Goal: Task Accomplishment & Management: Manage account settings

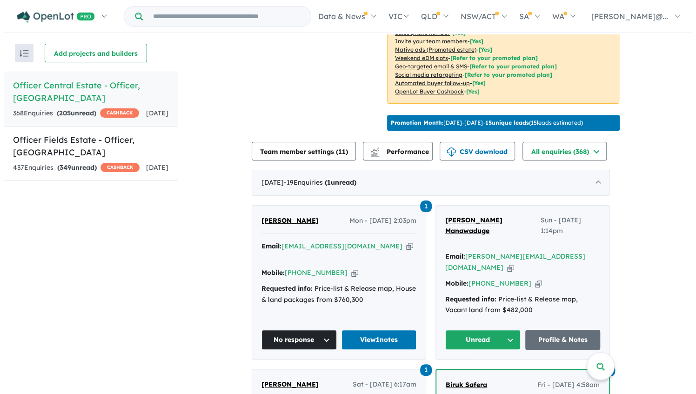
scroll to position [279, 0]
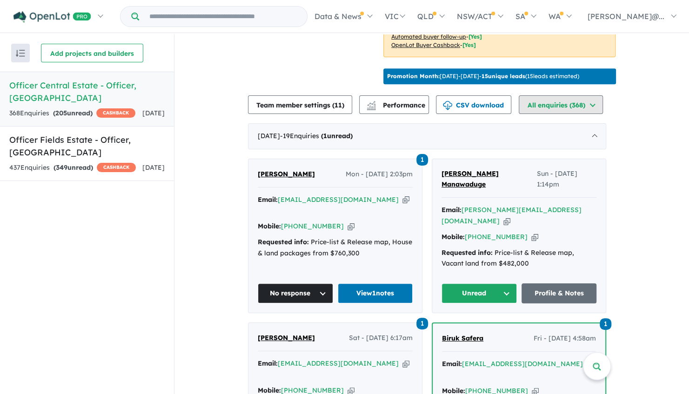
click at [558, 114] on button "All enquiries ( 368 )" at bounding box center [561, 104] width 84 height 19
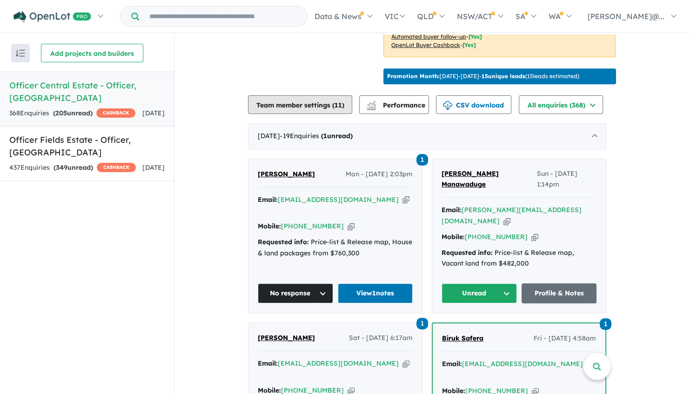
click at [311, 114] on button "Team member settings ( 11 )" at bounding box center [300, 104] width 104 height 19
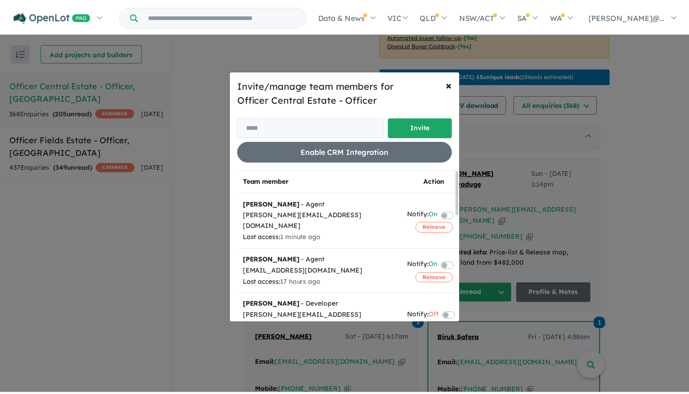
scroll to position [0, 0]
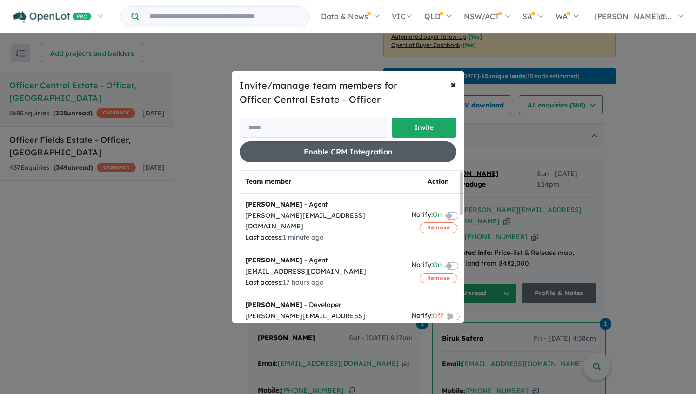
click at [429, 151] on button "Enable CRM Integration" at bounding box center [348, 151] width 217 height 21
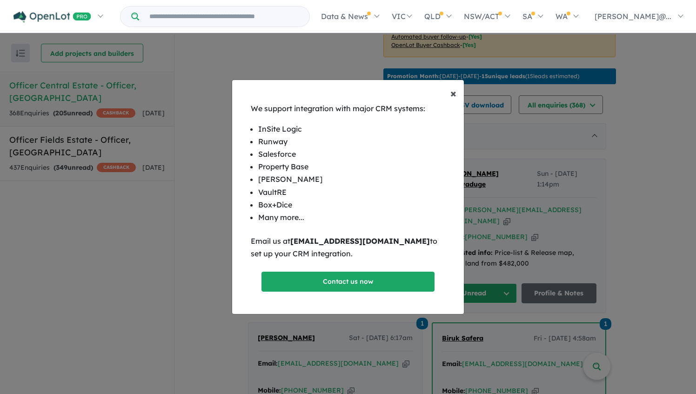
click at [452, 92] on span "×" at bounding box center [453, 93] width 6 height 14
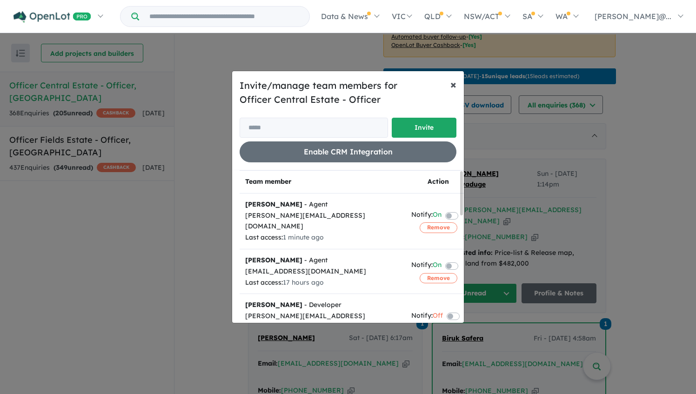
click at [448, 86] on button "× Close" at bounding box center [453, 84] width 21 height 26
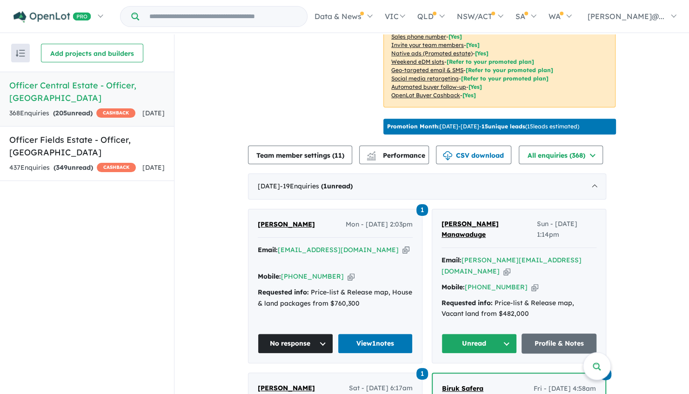
scroll to position [140, 0]
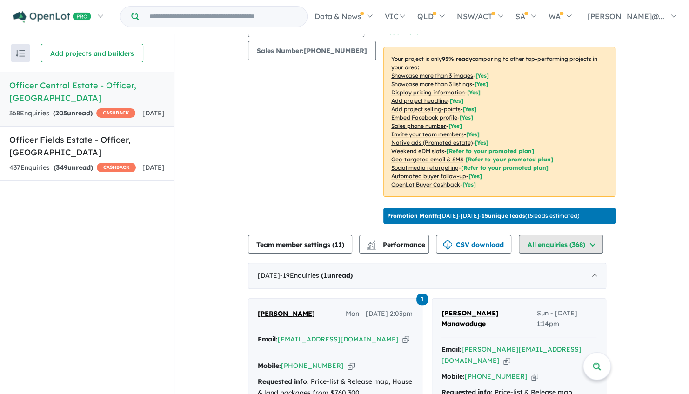
click at [546, 253] on button "All enquiries ( 368 )" at bounding box center [561, 244] width 84 height 19
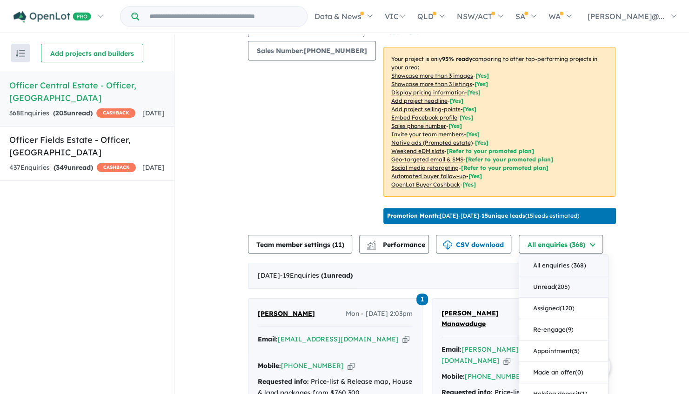
click at [549, 298] on button "Unread ( 205 )" at bounding box center [563, 286] width 89 height 21
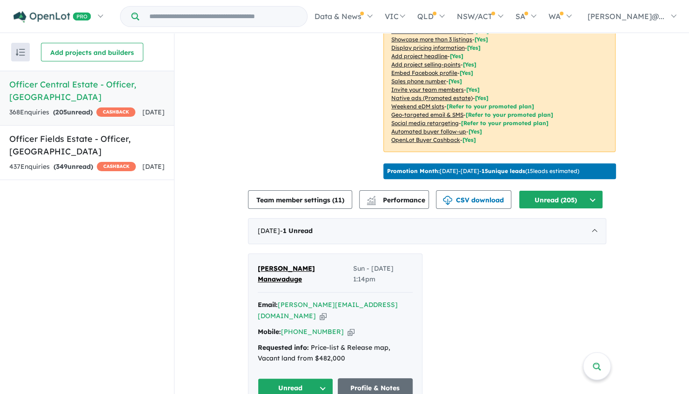
scroll to position [279, 0]
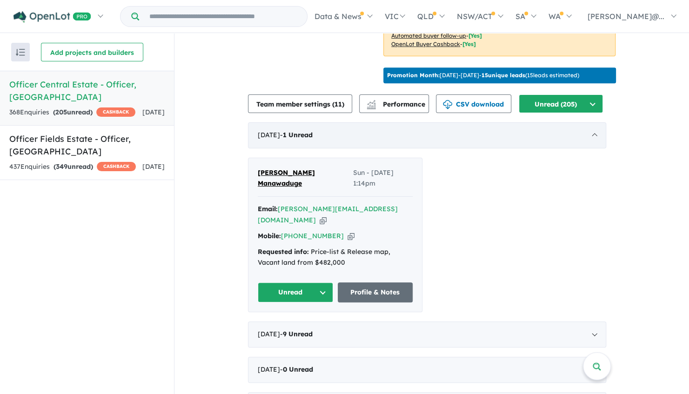
click at [343, 148] on div "August 2025 - 1 Unread" at bounding box center [427, 135] width 358 height 26
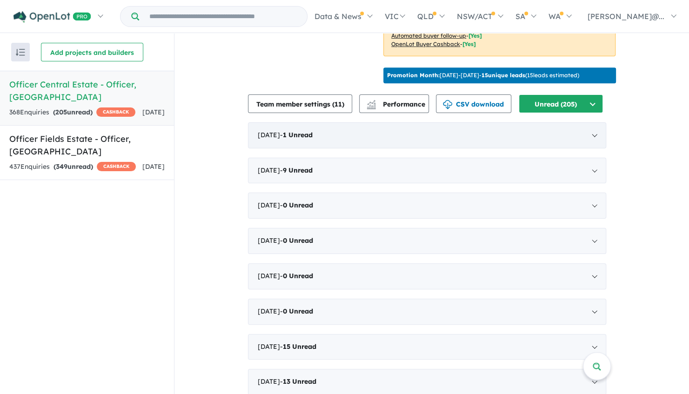
click at [343, 148] on div "August 2025 - 1 Unread" at bounding box center [427, 135] width 358 height 26
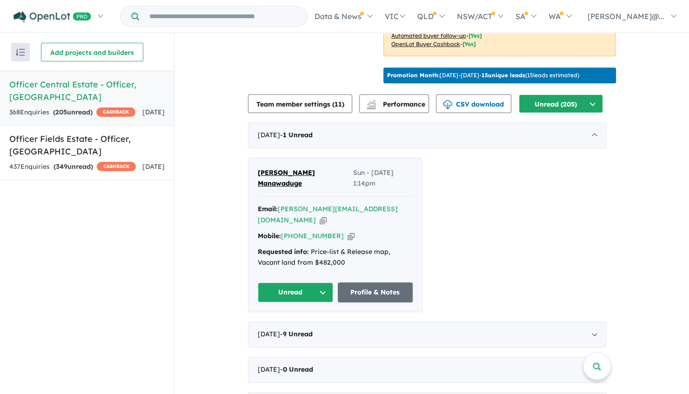
click at [313, 188] on span "[PERSON_NAME] Manawaduge" at bounding box center [286, 178] width 57 height 20
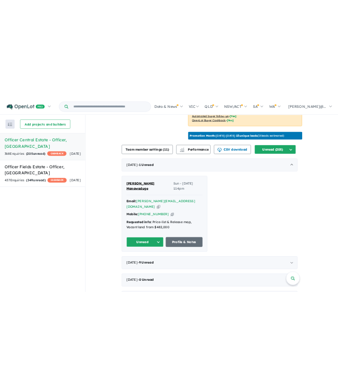
scroll to position [0, 0]
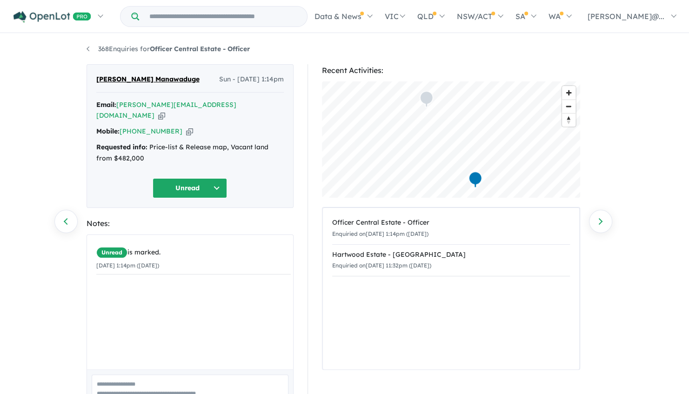
drag, startPoint x: 320, startPoint y: 141, endPoint x: 270, endPoint y: 217, distance: 90.6
click at [270, 217] on div "Notes:" at bounding box center [190, 223] width 207 height 13
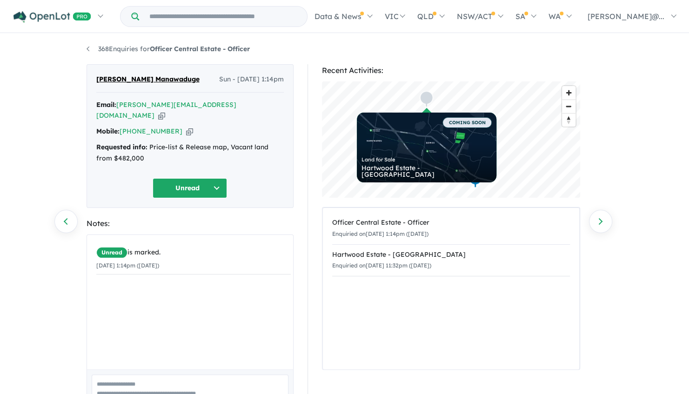
click at [85, 49] on div "368 Enquiries for Officer Central Estate - Officer Previous enquiry Next enquir…" at bounding box center [345, 214] width 530 height 361
click at [88, 48] on link "368 Enquiries for Officer Central Estate - Officer" at bounding box center [168, 49] width 163 height 8
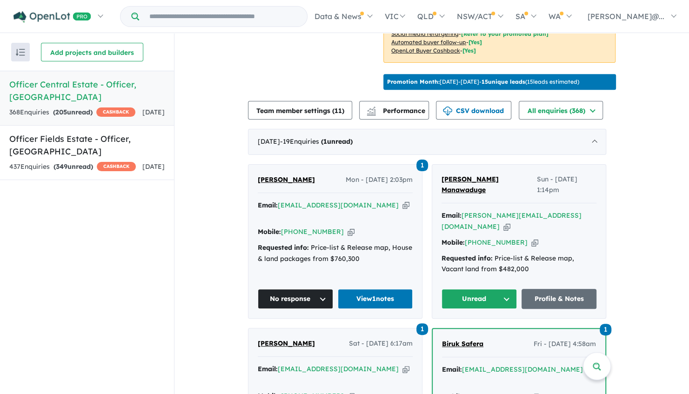
scroll to position [276, 0]
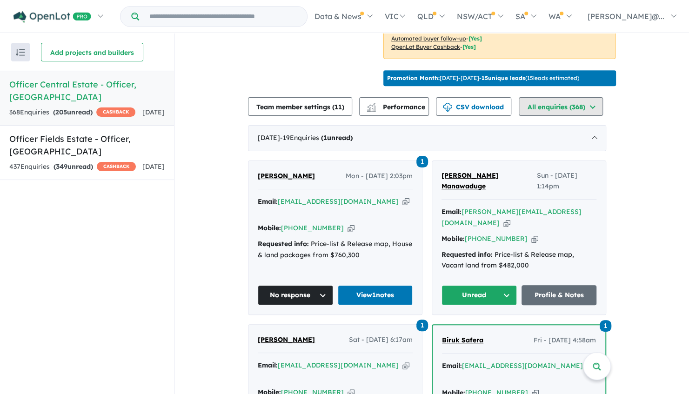
click at [534, 116] on button "All enquiries ( 368 )" at bounding box center [561, 106] width 84 height 19
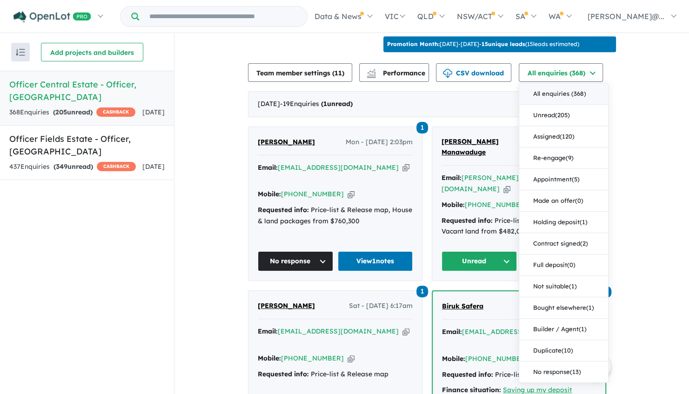
scroll to position [323, 0]
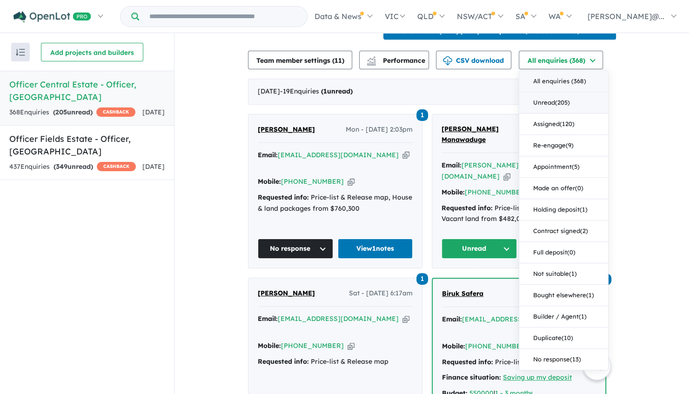
click at [566, 113] on button "Unread ( 205 )" at bounding box center [563, 102] width 89 height 21
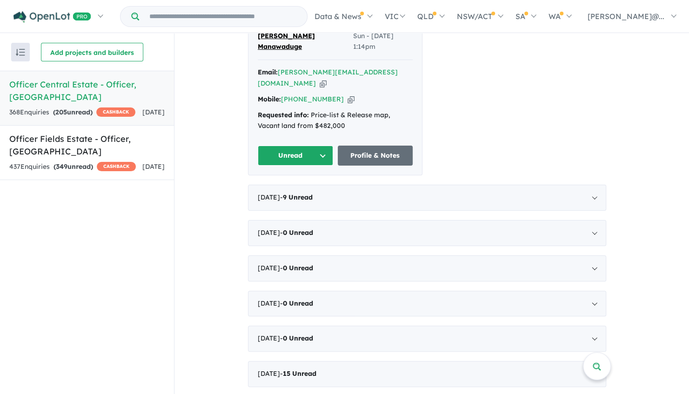
scroll to position [369, 0]
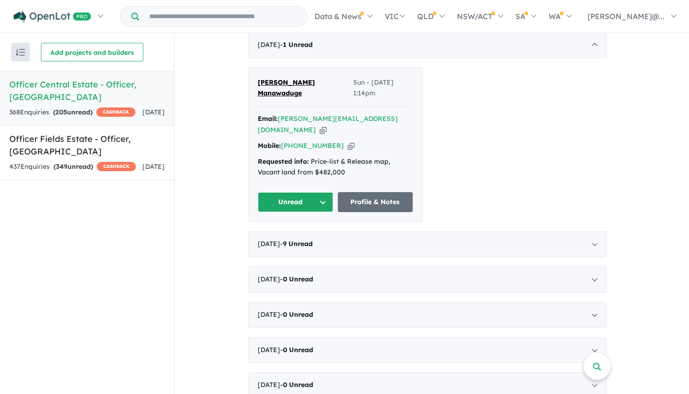
click at [310, 98] on span "[PERSON_NAME] Manawaduge" at bounding box center [286, 88] width 57 height 20
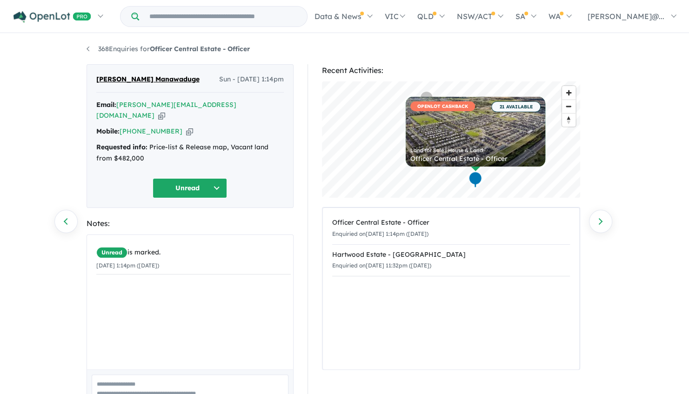
click at [194, 178] on button "Unread" at bounding box center [190, 188] width 74 height 20
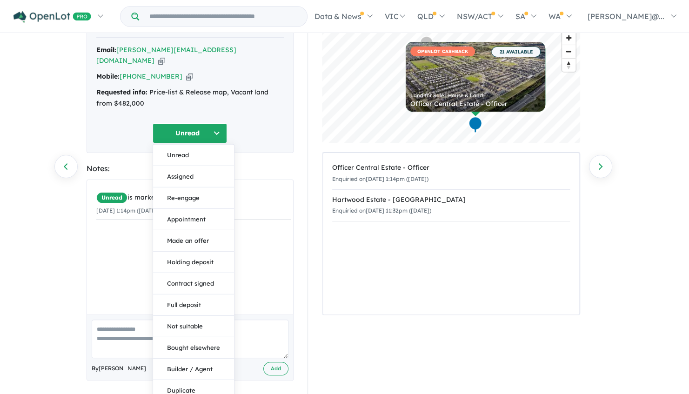
scroll to position [70, 0]
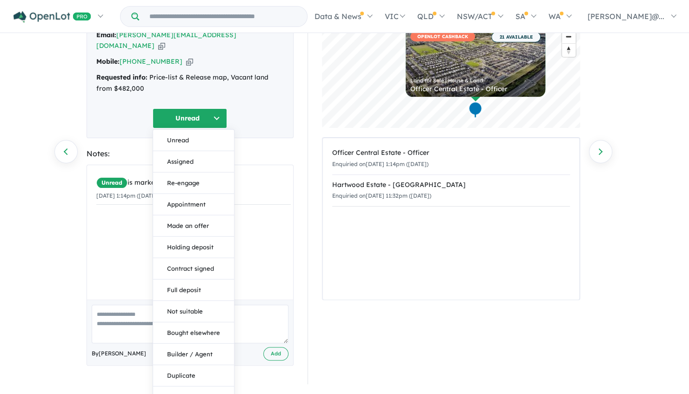
click at [262, 212] on div "Unread is marked. 24/08/2025 1:14pm (Sunday)" at bounding box center [193, 235] width 213 height 141
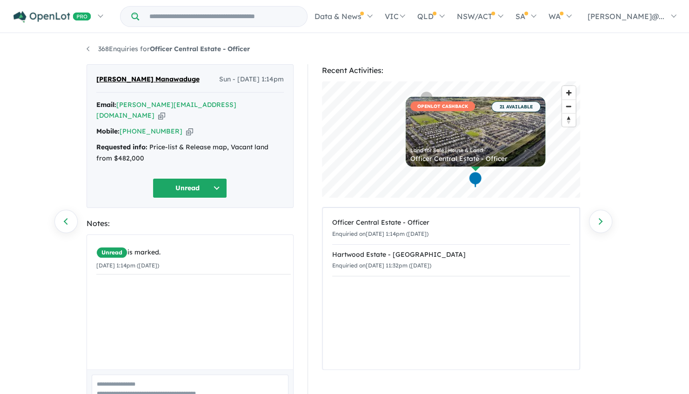
scroll to position [0, 0]
click at [205, 179] on button "Unread" at bounding box center [190, 188] width 74 height 20
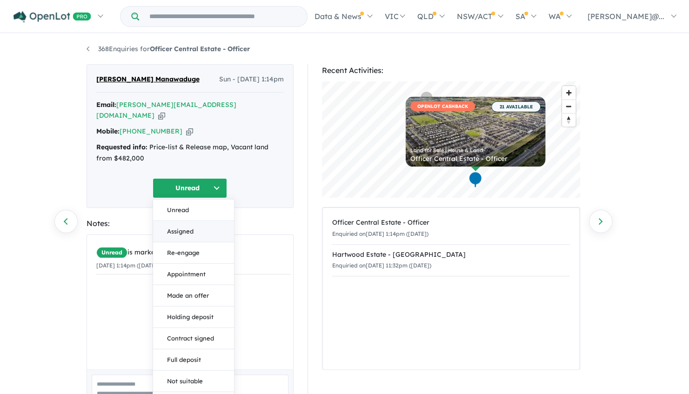
click at [217, 228] on button "Assigned" at bounding box center [193, 230] width 81 height 21
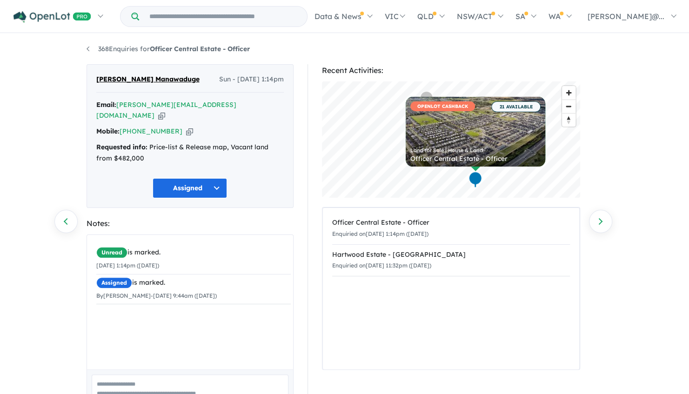
click at [192, 381] on textarea at bounding box center [190, 393] width 197 height 39
type textarea "*"
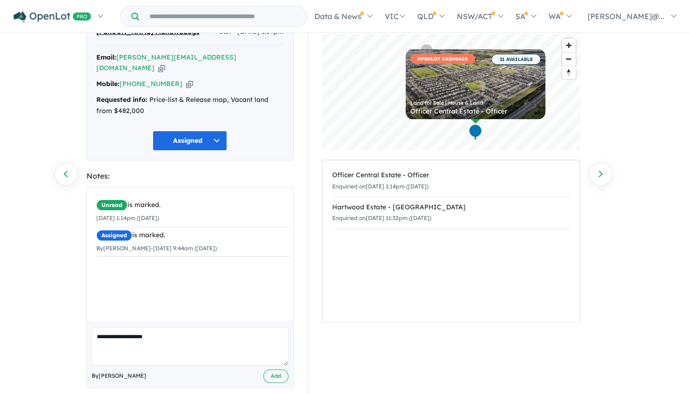
drag, startPoint x: 136, startPoint y: 326, endPoint x: 184, endPoint y: 323, distance: 48.0
click at [184, 327] on textarea "**********" at bounding box center [190, 346] width 197 height 39
type textarea "**********"
click at [273, 369] on button "Add" at bounding box center [275, 375] width 25 height 13
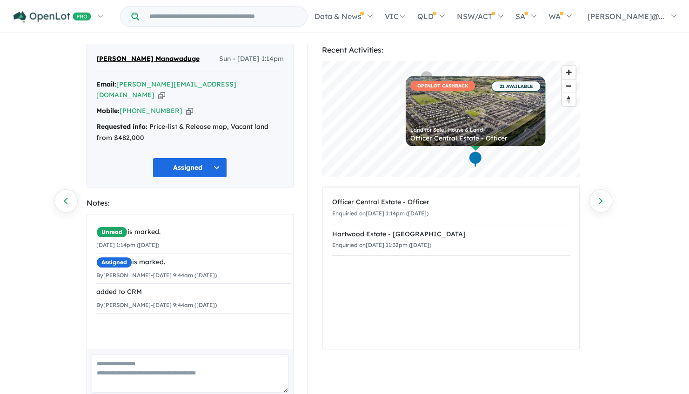
scroll to position [0, 0]
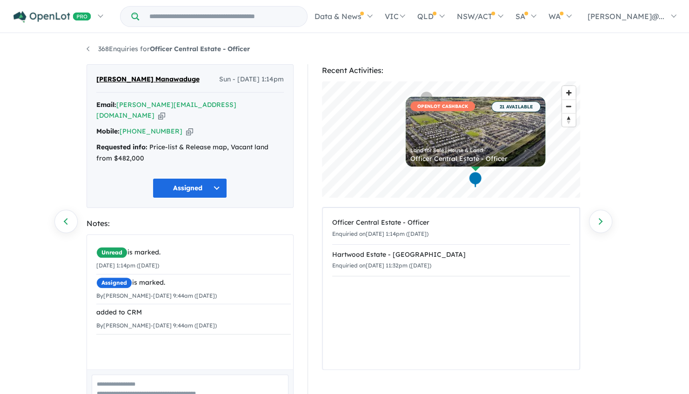
click at [85, 50] on div "368 Enquiries for Officer Central Estate - Officer Previous enquiry Next enquir…" at bounding box center [345, 214] width 530 height 361
click at [89, 48] on link "368 Enquiries for Officer Central Estate - Officer" at bounding box center [168, 49] width 163 height 8
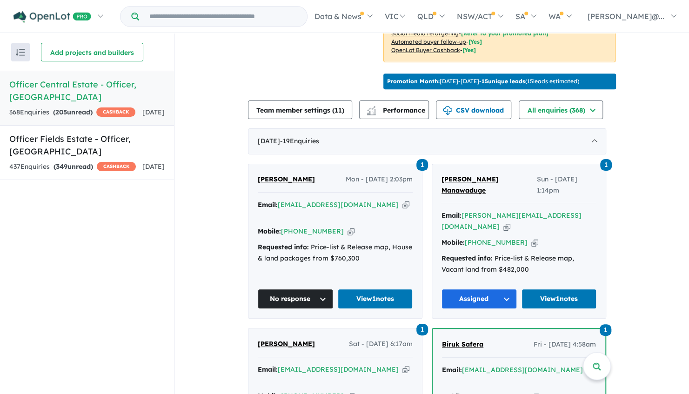
scroll to position [276, 0]
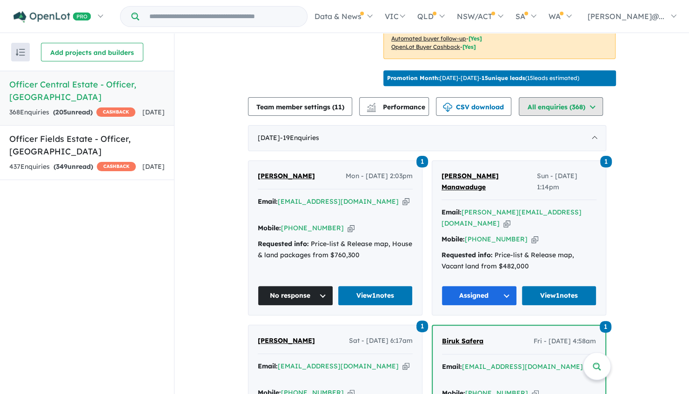
click at [553, 116] on button "All enquiries ( 368 )" at bounding box center [561, 106] width 84 height 19
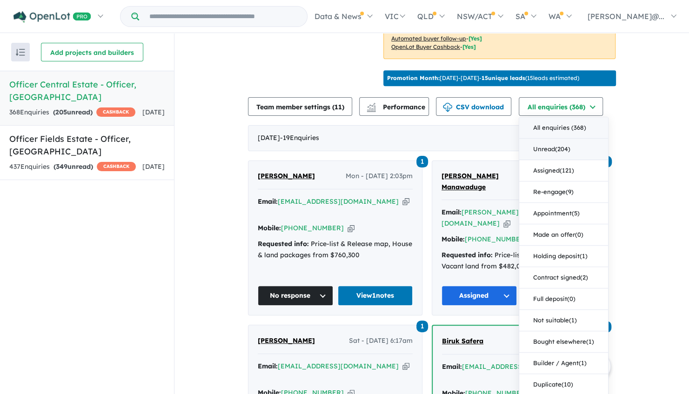
click at [572, 159] on button "Unread ( 204 )" at bounding box center [563, 149] width 89 height 21
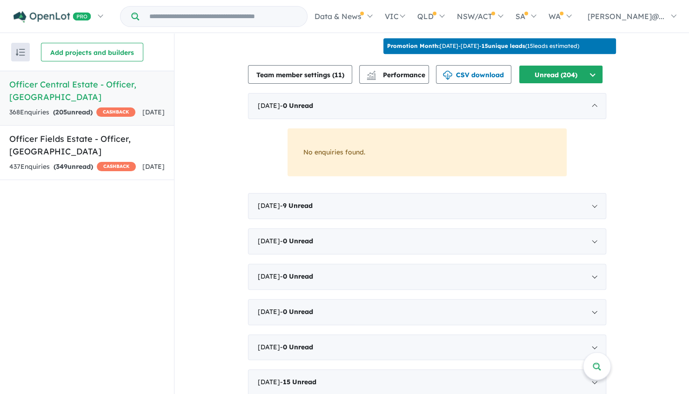
scroll to position [323, 0]
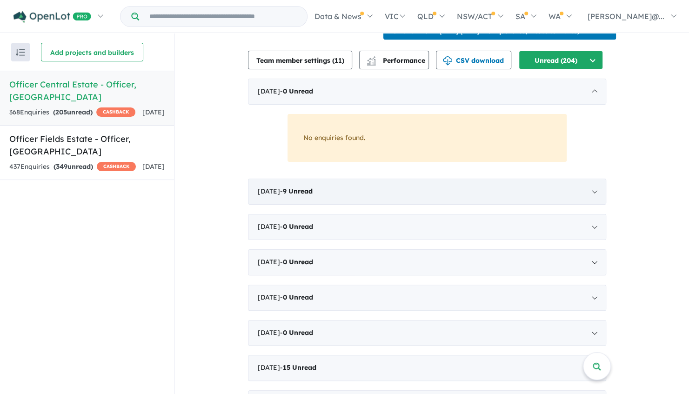
click at [338, 205] on div "July 2025 - 9 Unread" at bounding box center [427, 192] width 358 height 26
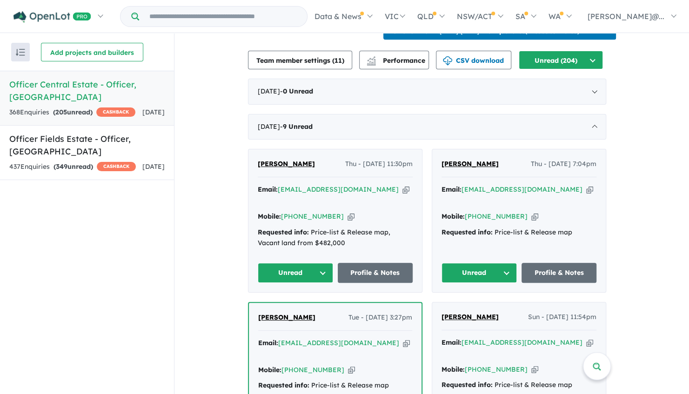
scroll to position [369, 0]
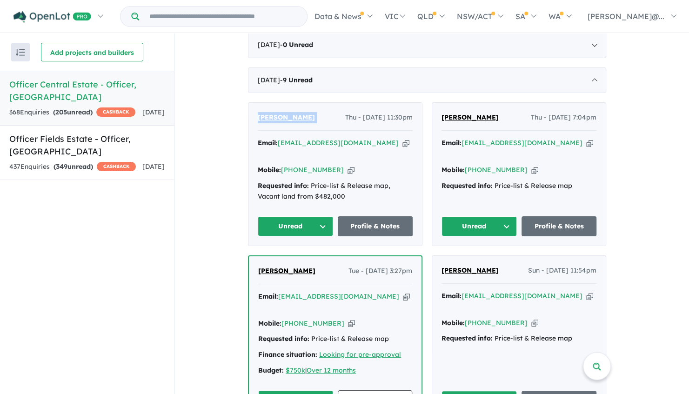
drag, startPoint x: 333, startPoint y: 139, endPoint x: 249, endPoint y: 150, distance: 84.4
copy span "Mohamed Mohamed"
click at [347, 175] on icon "button" at bounding box center [350, 170] width 7 height 10
copy span "Mohamed Mohamed"
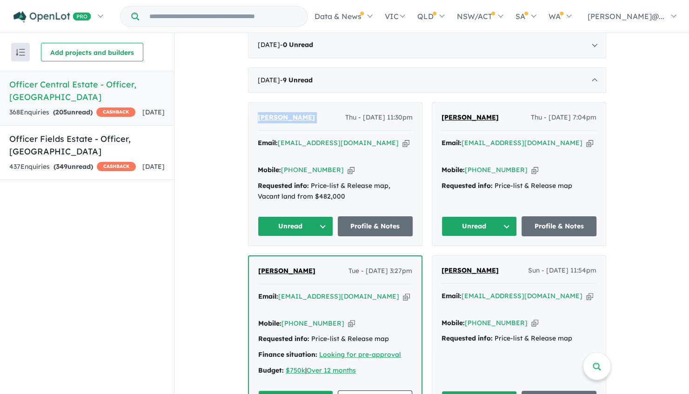
click at [293, 123] on link "Mohamed Mohamed" at bounding box center [286, 117] width 57 height 11
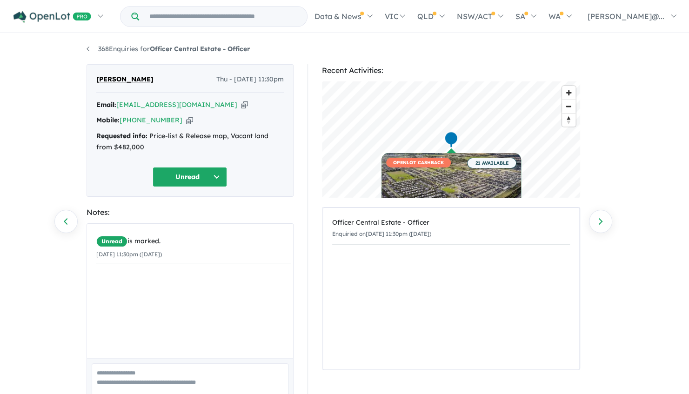
click at [207, 173] on button "Unread" at bounding box center [190, 177] width 74 height 20
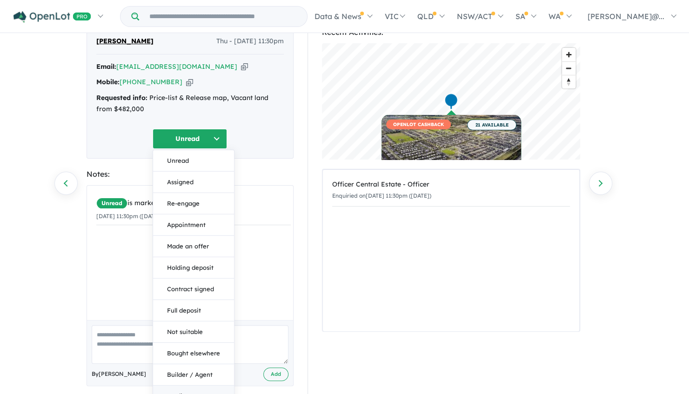
scroll to position [70, 0]
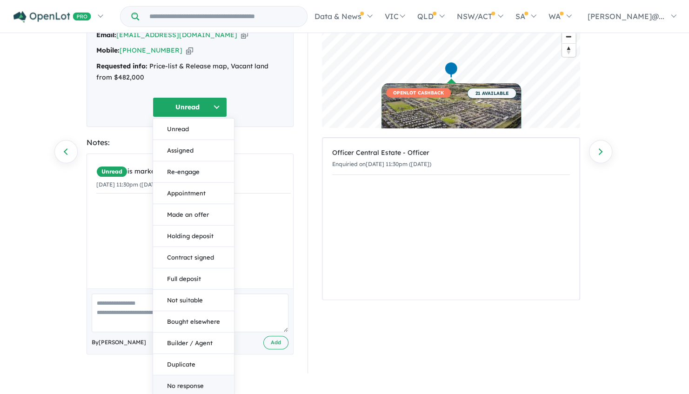
click at [207, 381] on button "No response" at bounding box center [193, 385] width 81 height 21
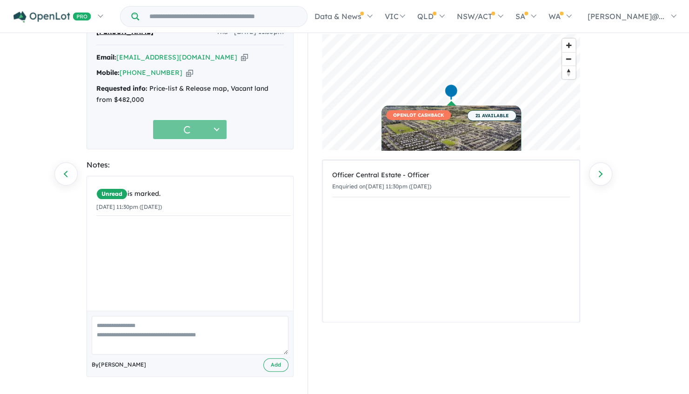
click at [216, 327] on div "Unread is marked. 31/07/2025 11:30pm (Thursday) By Jessica Ai Add" at bounding box center [190, 276] width 207 height 201
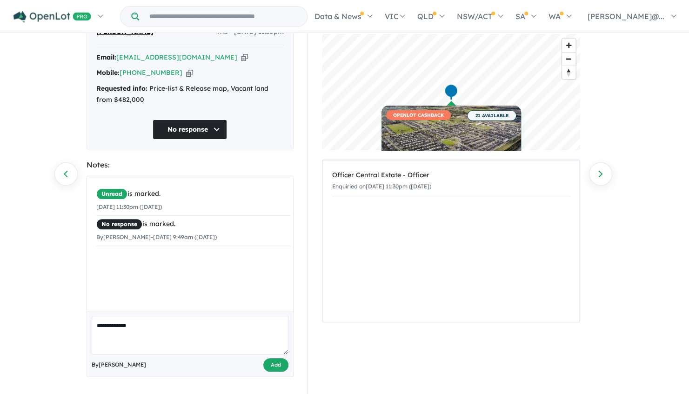
type textarea "**********"
click at [272, 363] on button "Add" at bounding box center [275, 364] width 25 height 13
click at [127, 246] on li "Sent message By Jessica Ai - 28/08/2025 9:49am (Thursday) ×" at bounding box center [193, 261] width 194 height 31
drag, startPoint x: 127, startPoint y: 246, endPoint x: 180, endPoint y: 257, distance: 55.1
click at [180, 257] on div "Sent message" at bounding box center [193, 254] width 194 height 11
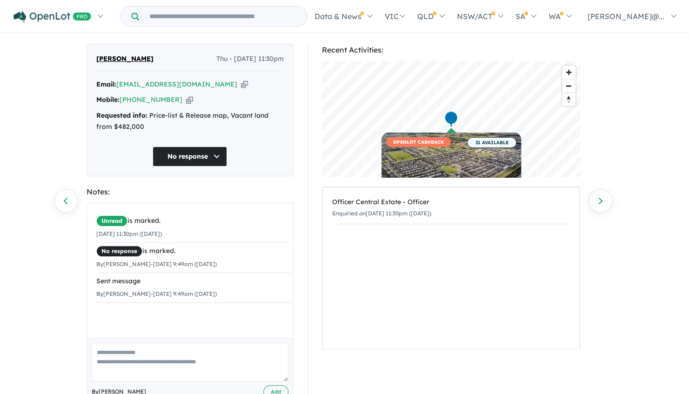
scroll to position [0, 0]
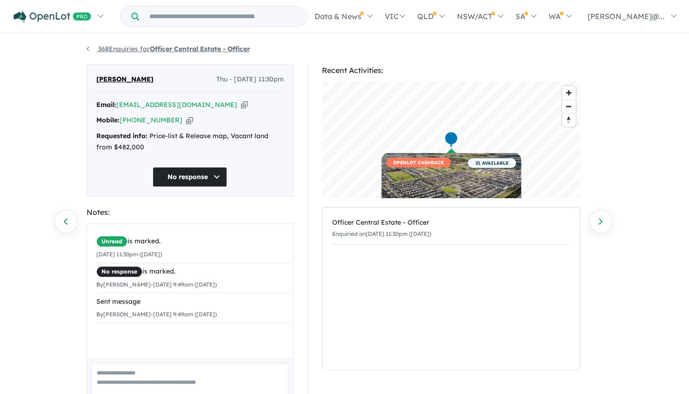
click at [87, 48] on link "368 Enquiries for Officer Central Estate - Officer" at bounding box center [168, 49] width 163 height 8
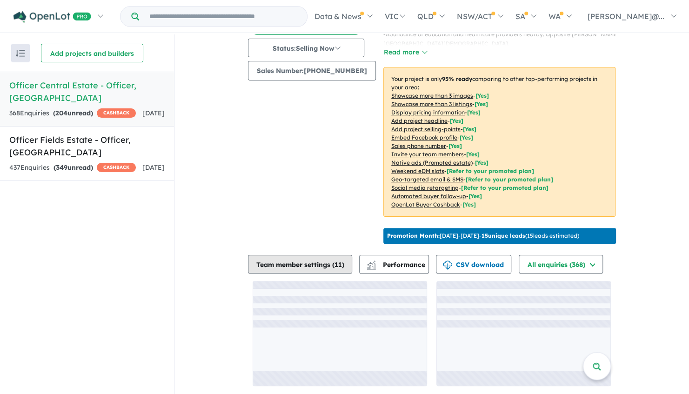
scroll to position [1, 0]
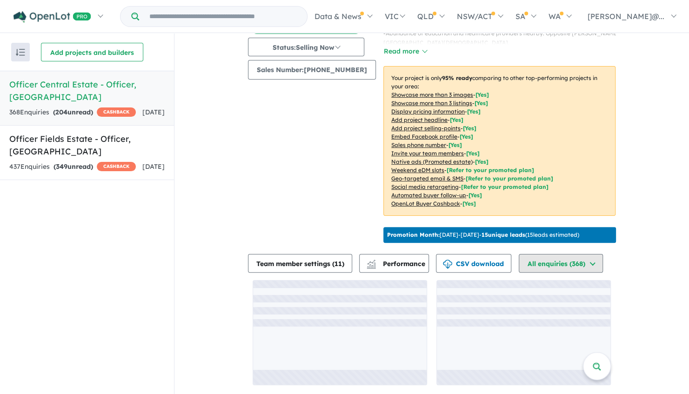
click at [575, 260] on button "All enquiries ( 368 )" at bounding box center [561, 263] width 84 height 19
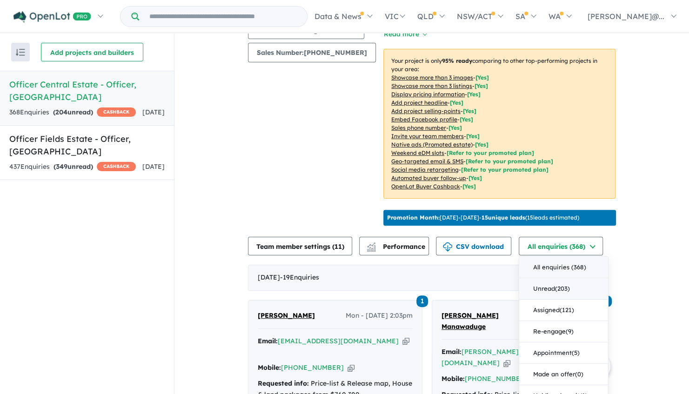
click at [571, 300] on button "Unread ( 203 )" at bounding box center [563, 288] width 89 height 21
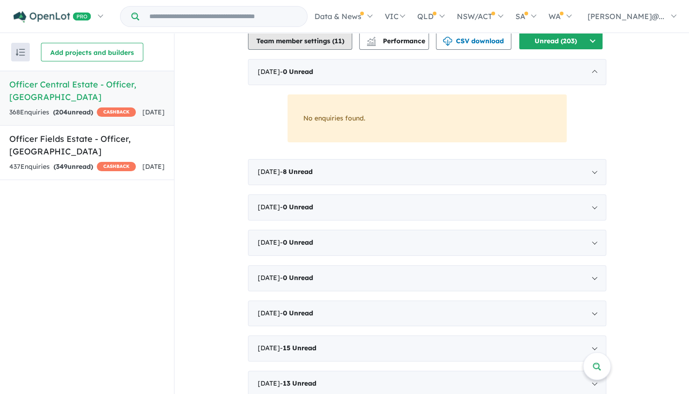
scroll to position [369, 0]
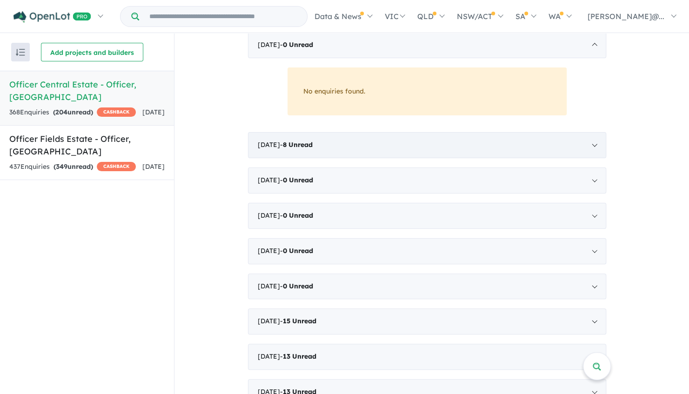
click at [327, 158] on div "July 2025 - 8 Unread" at bounding box center [427, 145] width 358 height 26
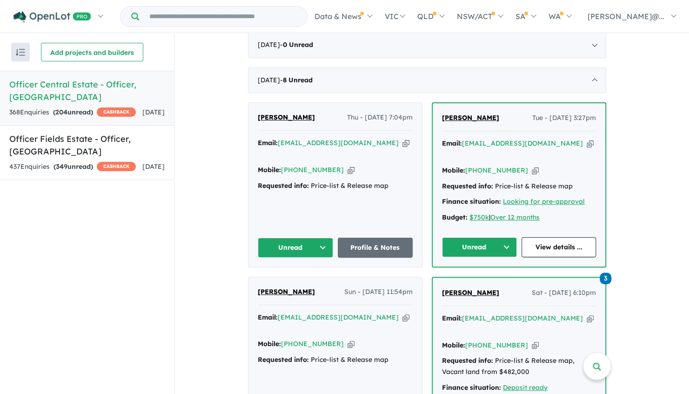
click at [327, 208] on div "Augustin Moses Thu - 31/07/2025, 7:04pm Email: mosesaugustin38@yahoo.com Copied…" at bounding box center [334, 185] width 173 height 164
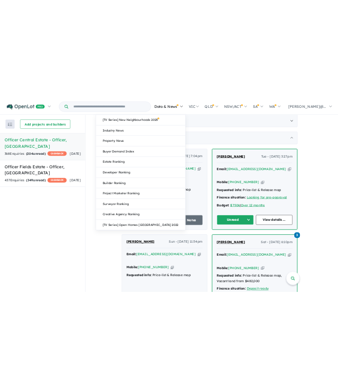
scroll to position [0, 0]
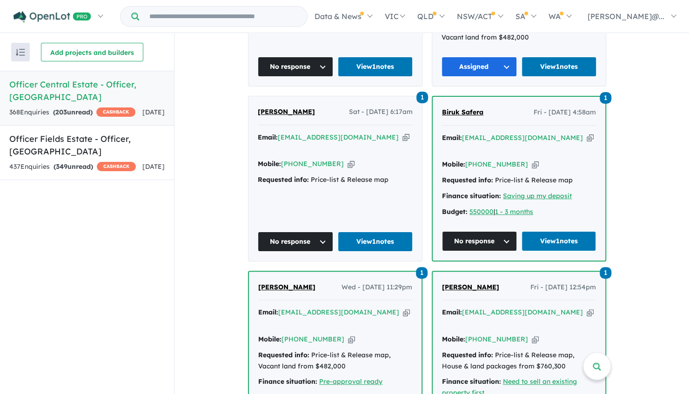
scroll to position [430, 0]
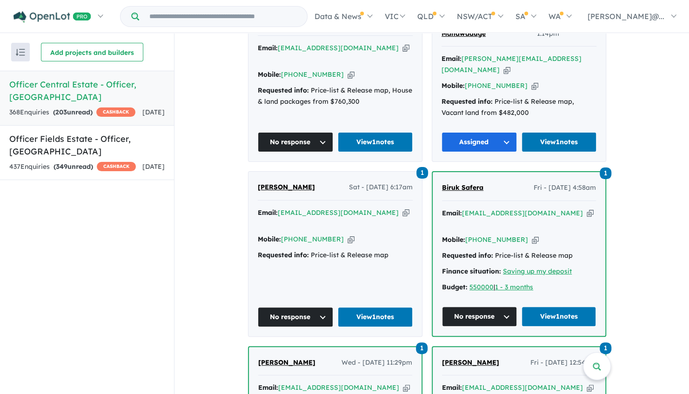
drag, startPoint x: 681, startPoint y: 85, endPoint x: 657, endPoint y: 58, distance: 36.2
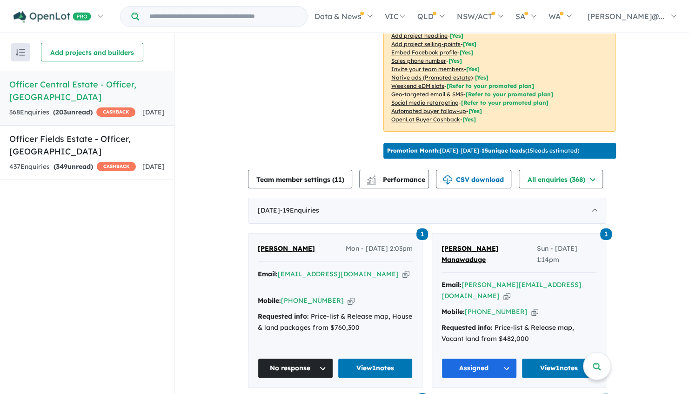
scroll to position [244, 0]
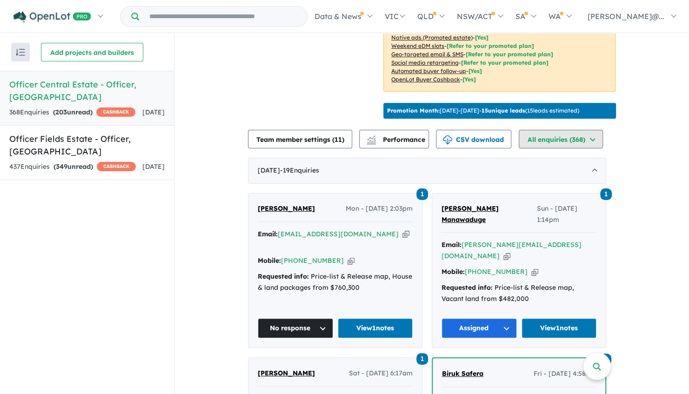
click at [588, 148] on button "All enquiries ( 368 )" at bounding box center [561, 139] width 84 height 19
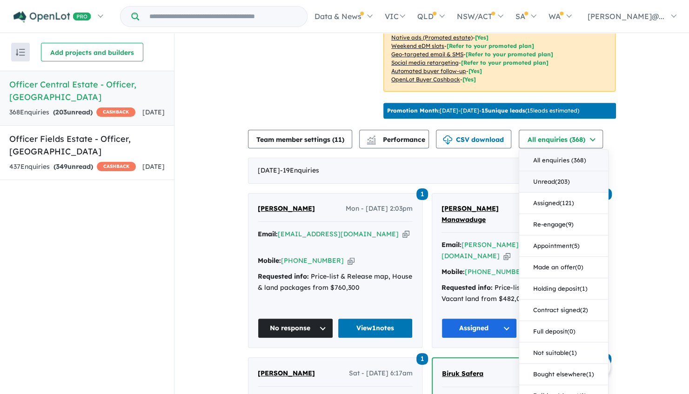
click at [580, 193] on button "Unread ( 203 )" at bounding box center [563, 181] width 89 height 21
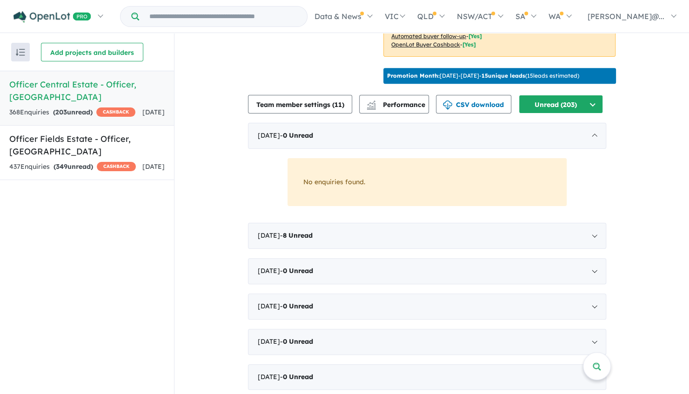
scroll to position [383, 0]
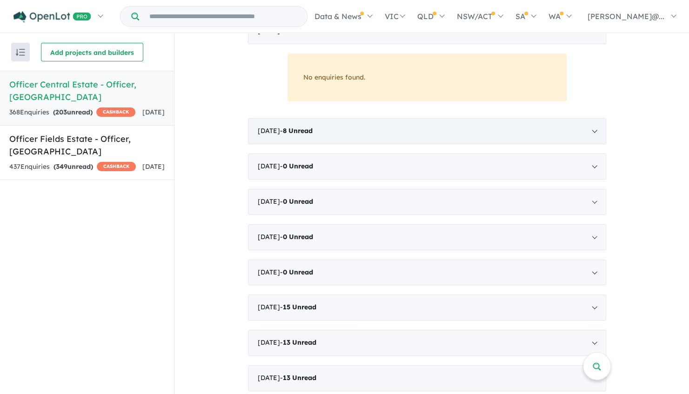
click at [313, 135] on span "Unread" at bounding box center [300, 131] width 24 height 8
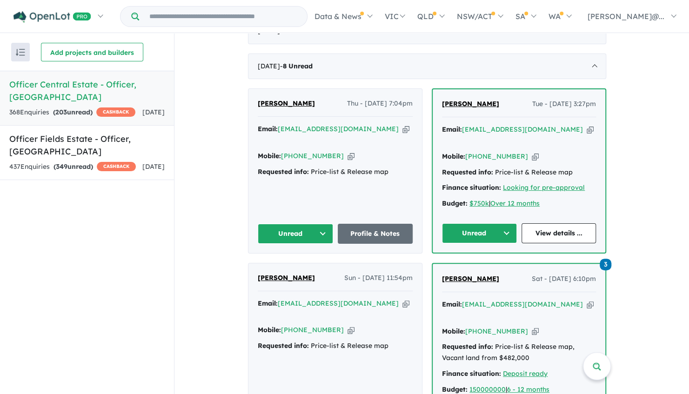
click at [300, 107] on span "[PERSON_NAME]" at bounding box center [286, 103] width 57 height 8
click at [289, 107] on span "[PERSON_NAME]" at bounding box center [286, 103] width 57 height 8
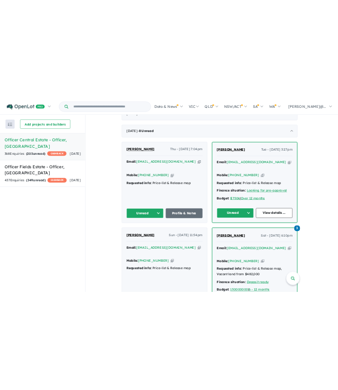
scroll to position [0, 0]
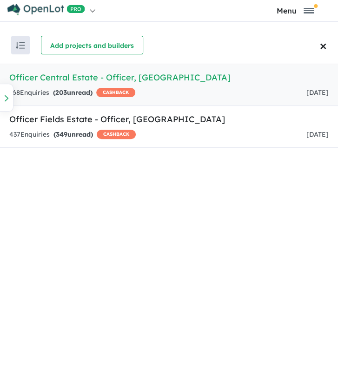
click at [96, 73] on h5 "Officer Central Estate - Officer , VIC" at bounding box center [169, 77] width 320 height 13
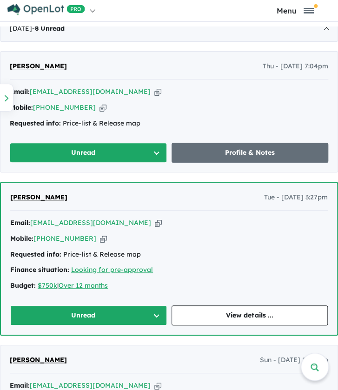
scroll to position [662, 0]
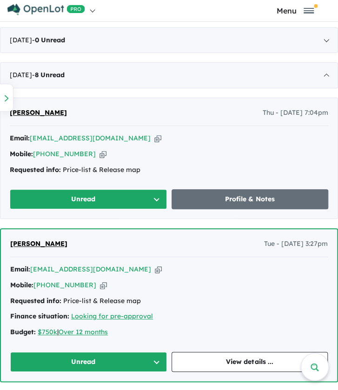
click at [44, 108] on span "[PERSON_NAME]" at bounding box center [38, 112] width 57 height 8
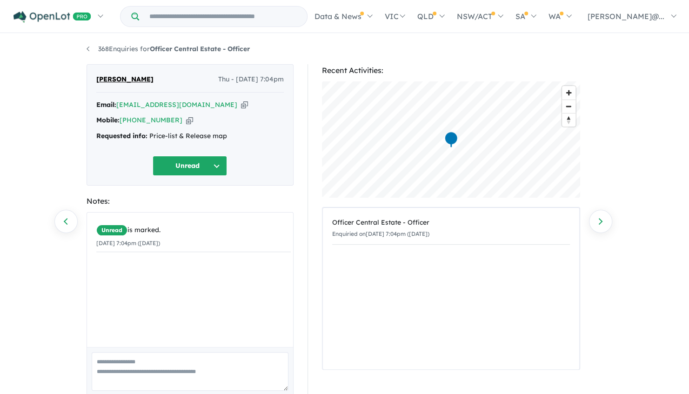
drag, startPoint x: 150, startPoint y: 82, endPoint x: 80, endPoint y: 81, distance: 70.2
click at [80, 81] on div "Augustin Moses Thu - 31/07/2025, 7:04pm Email: mosesaugustin38@yahoo.com Copied…" at bounding box center [190, 247] width 221 height 367
copy span "[PERSON_NAME]"
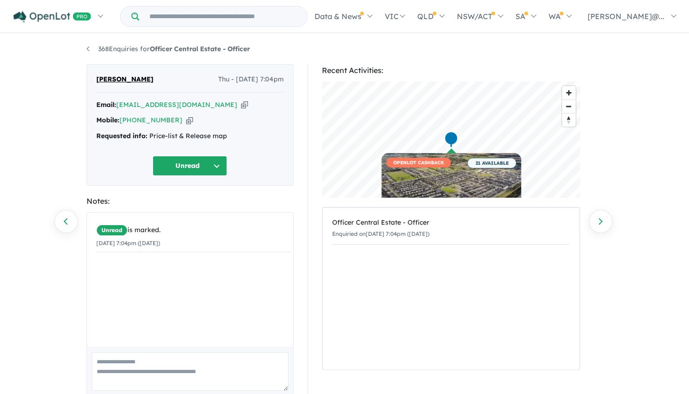
drag, startPoint x: 82, startPoint y: 73, endPoint x: 102, endPoint y: 135, distance: 66.0
drag, startPoint x: 102, startPoint y: 135, endPoint x: 423, endPoint y: 54, distance: 330.5
click at [415, 61] on div "368 Enquiries for Officer Central Estate - Officer Previous enquiry Next enquir…" at bounding box center [345, 214] width 530 height 361
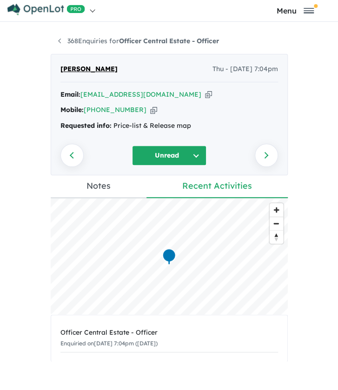
click at [104, 192] on link "Notes" at bounding box center [99, 186] width 96 height 23
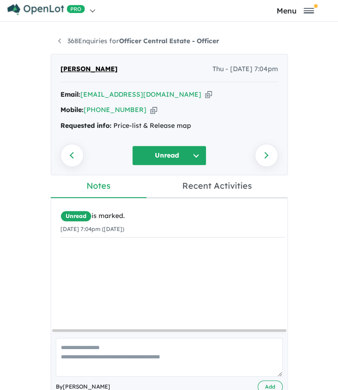
click at [192, 178] on link "Recent Activities" at bounding box center [217, 186] width 141 height 23
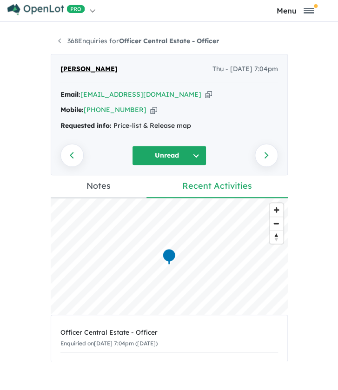
click at [313, 120] on div "368 Enquiries for Officer Central Estate - Officer Previous enquiry Next enquir…" at bounding box center [169, 211] width 338 height 368
click at [54, 37] on ul "368 Enquiries for Officer Central Estate - Officer" at bounding box center [169, 41] width 237 height 11
click at [58, 40] on link "368 Enquiries for Officer Central Estate - Officer" at bounding box center [138, 41] width 161 height 8
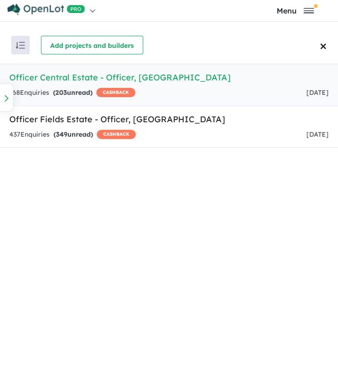
click at [179, 97] on div "368 Enquir ies ( 203 unread) CASHBACK [DATE]" at bounding box center [169, 92] width 320 height 11
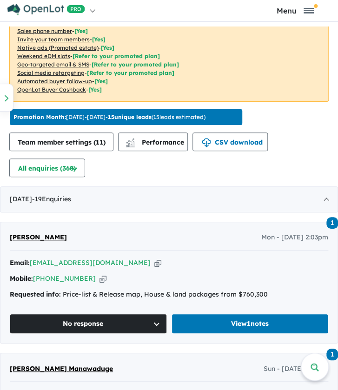
scroll to position [435, 0]
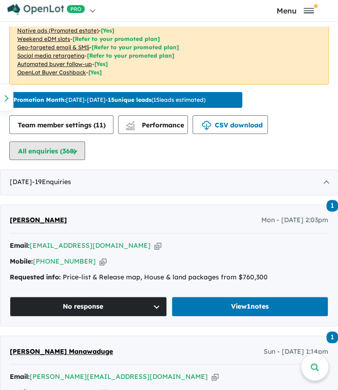
click at [52, 149] on button "All enquiries ( 368 )" at bounding box center [47, 150] width 76 height 19
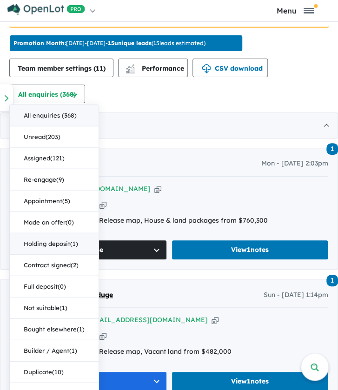
scroll to position [574, 0]
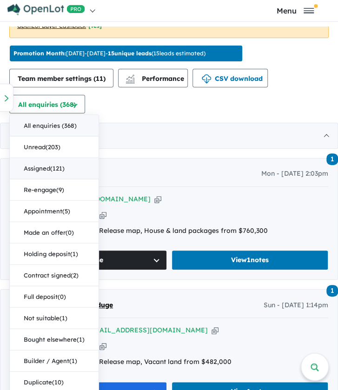
click at [61, 172] on button "Assigned ( 121 )" at bounding box center [54, 168] width 89 height 21
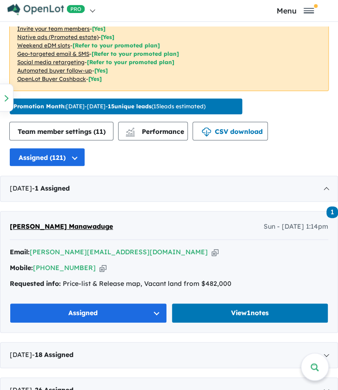
scroll to position [481, 0]
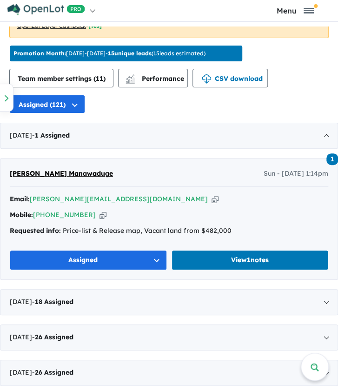
click at [50, 168] on link "[PERSON_NAME] Manawaduge" at bounding box center [61, 173] width 103 height 11
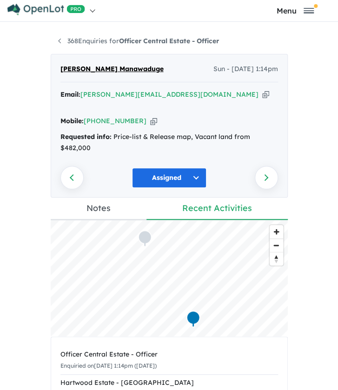
scroll to position [93, 0]
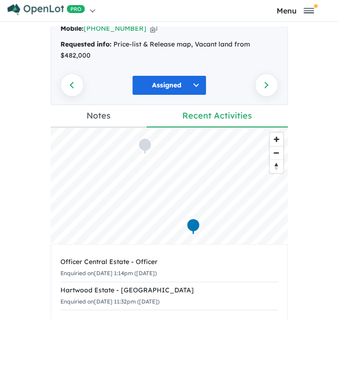
click at [107, 105] on link "Notes" at bounding box center [99, 116] width 96 height 23
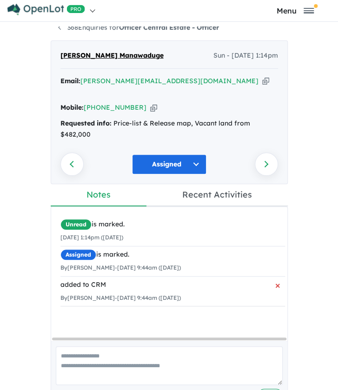
click at [127, 280] on div "added to CRM" at bounding box center [172, 285] width 225 height 11
click at [275, 277] on span "×" at bounding box center [277, 285] width 5 height 17
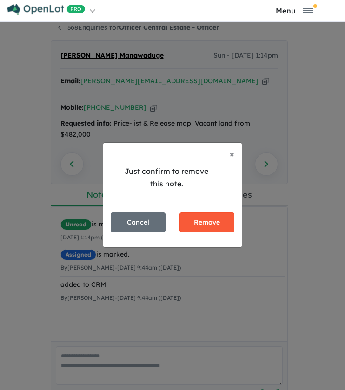
click at [193, 219] on button "Remove" at bounding box center [207, 223] width 55 height 20
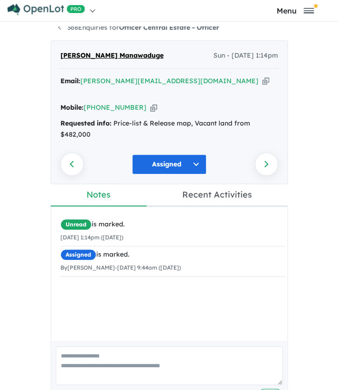
click at [143, 349] on textarea at bounding box center [169, 366] width 227 height 39
paste textarea "**********"
type textarea "**********"
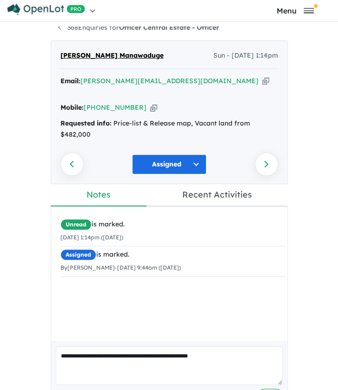
drag, startPoint x: 204, startPoint y: 342, endPoint x: 36, endPoint y: 374, distance: 171.5
click at [36, 374] on div "**********" at bounding box center [169, 197] width 338 height 368
type textarea "**********"
click at [271, 389] on button "Add" at bounding box center [270, 395] width 25 height 13
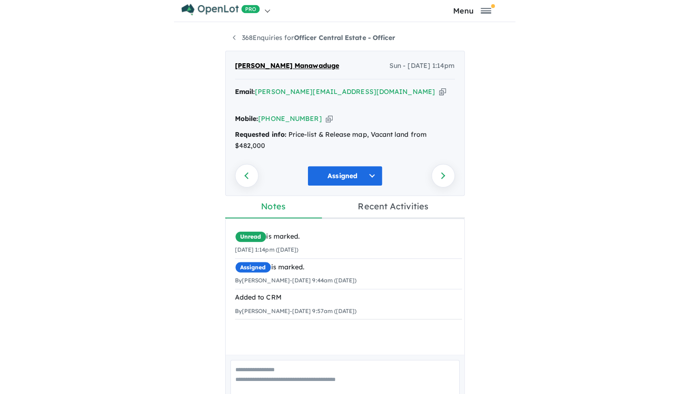
scroll to position [0, 0]
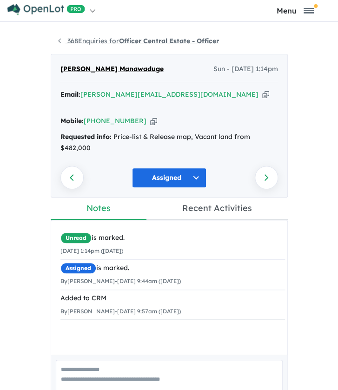
click at [58, 37] on link "368 Enquiries for Officer Central Estate - Officer" at bounding box center [138, 41] width 161 height 8
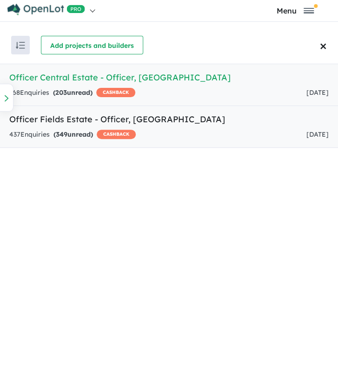
click at [160, 139] on div "437 Enquir ies ( 349 unread) CASHBACK [DATE]" at bounding box center [169, 134] width 320 height 11
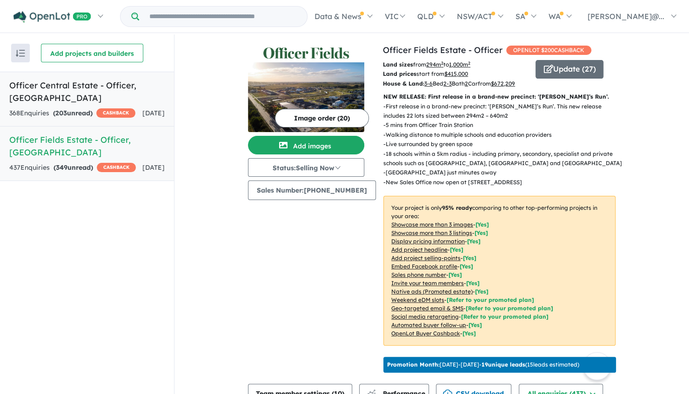
click at [116, 108] on div "368 Enquir ies ( 203 unread) CASHBACK" at bounding box center [72, 113] width 126 height 11
